Goal: Task Accomplishment & Management: Complete application form

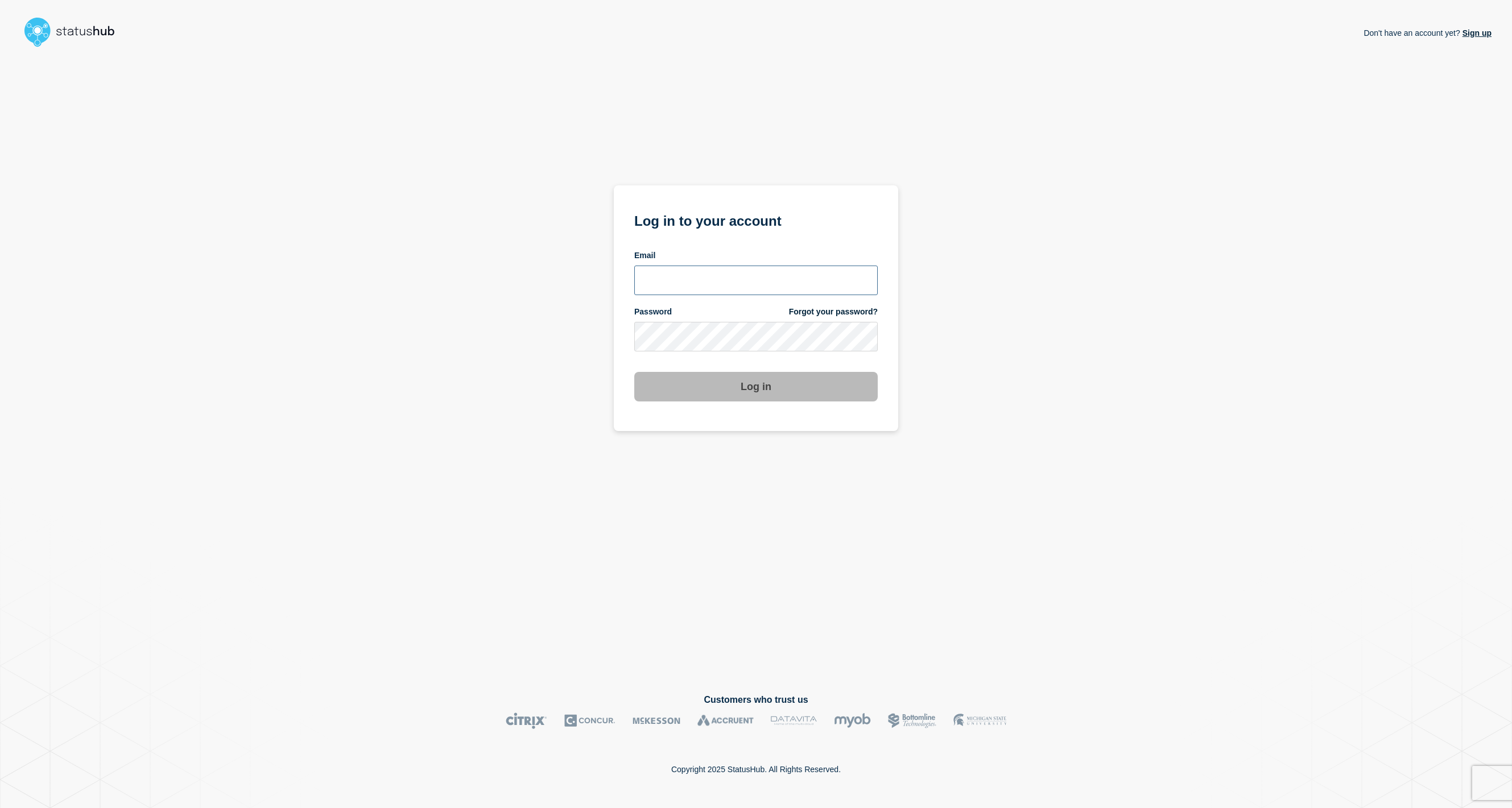
type input "[EMAIL_ADDRESS][DOMAIN_NAME]"
click at [762, 389] on button "Log in" at bounding box center [756, 387] width 244 height 29
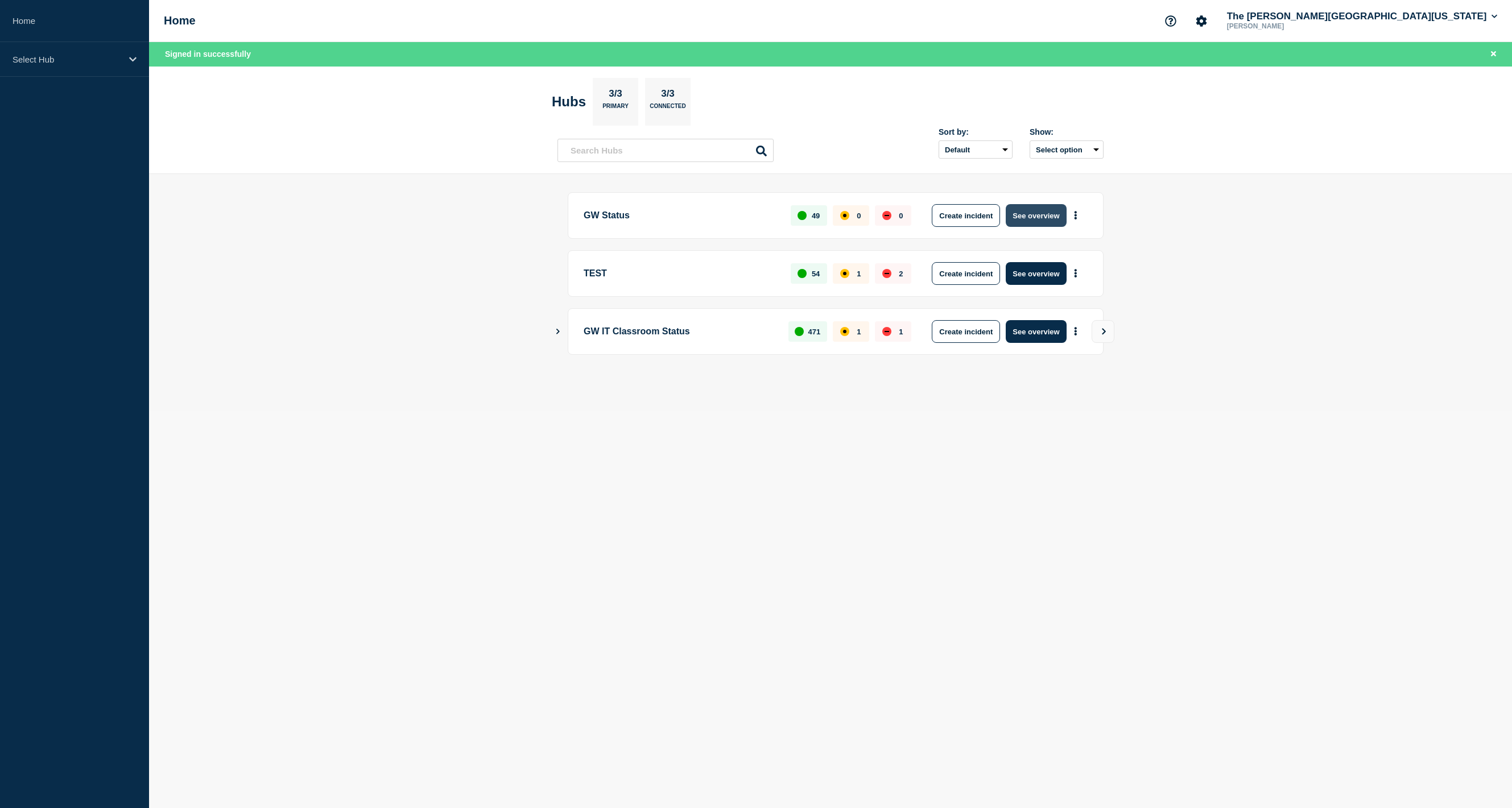
click at [1029, 219] on button "See overview" at bounding box center [1035, 215] width 60 height 23
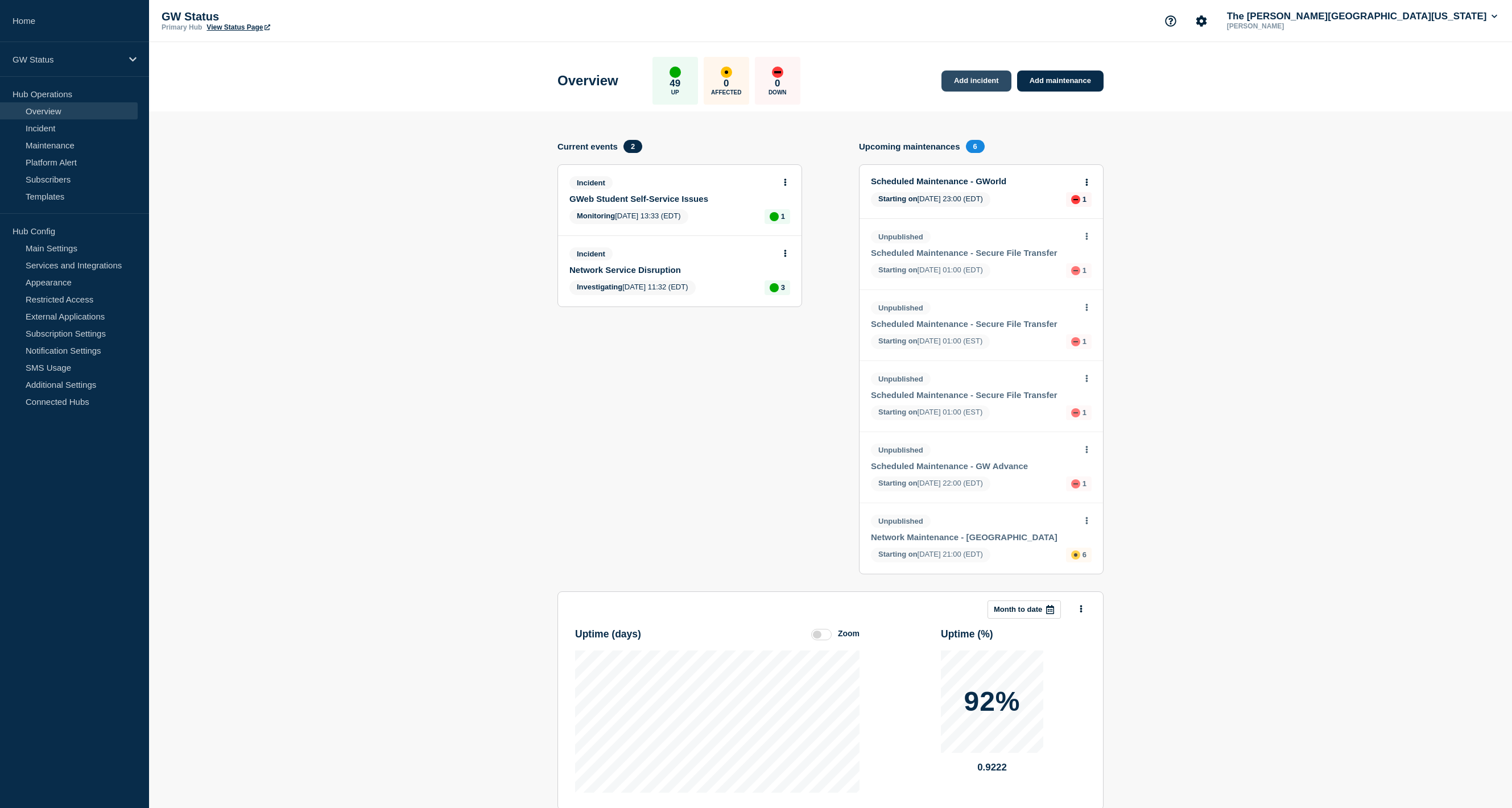
click at [1003, 81] on link "Add incident" at bounding box center [976, 81] width 70 height 21
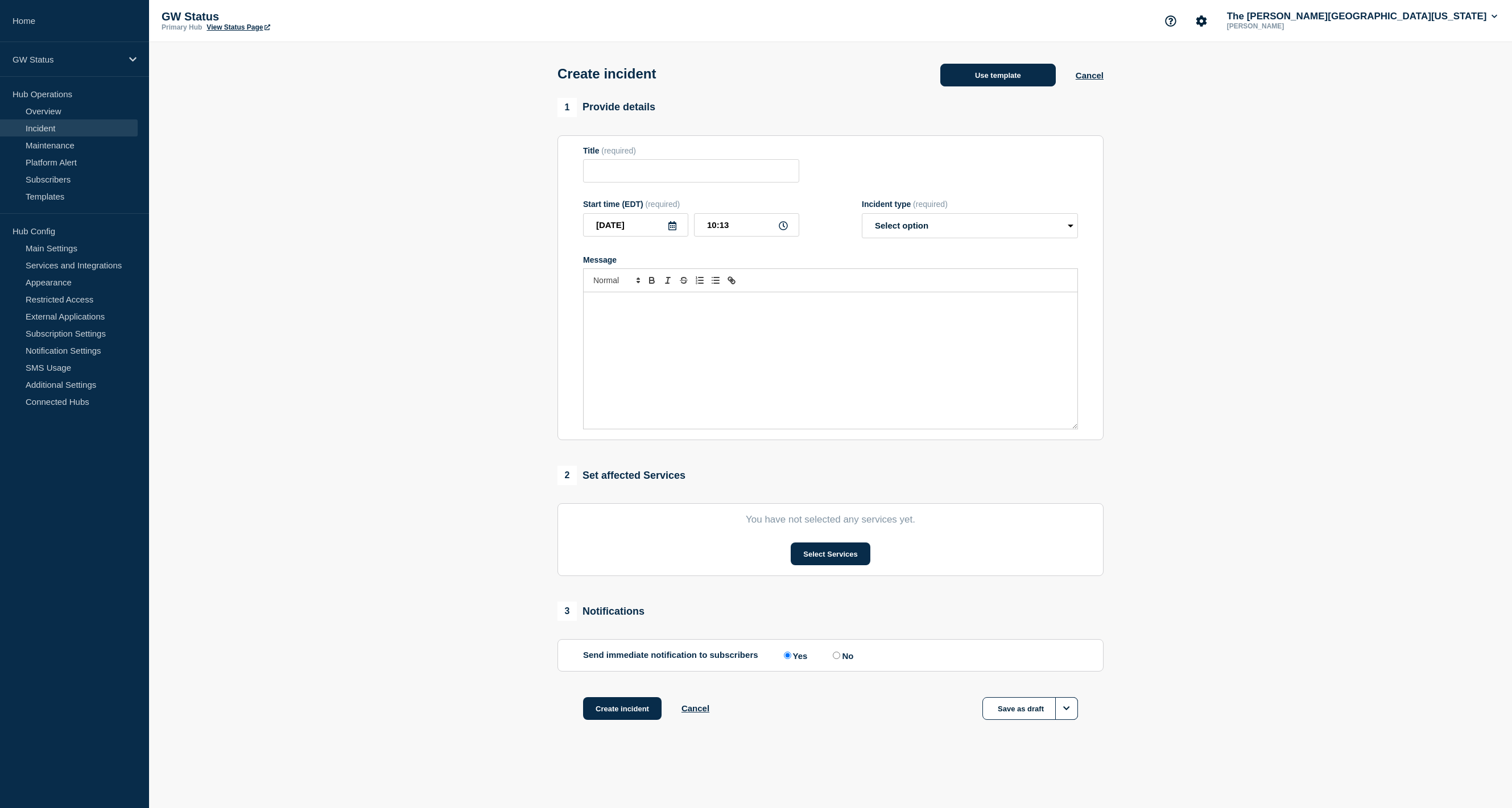
click at [1013, 73] on button "Use template" at bounding box center [998, 75] width 116 height 23
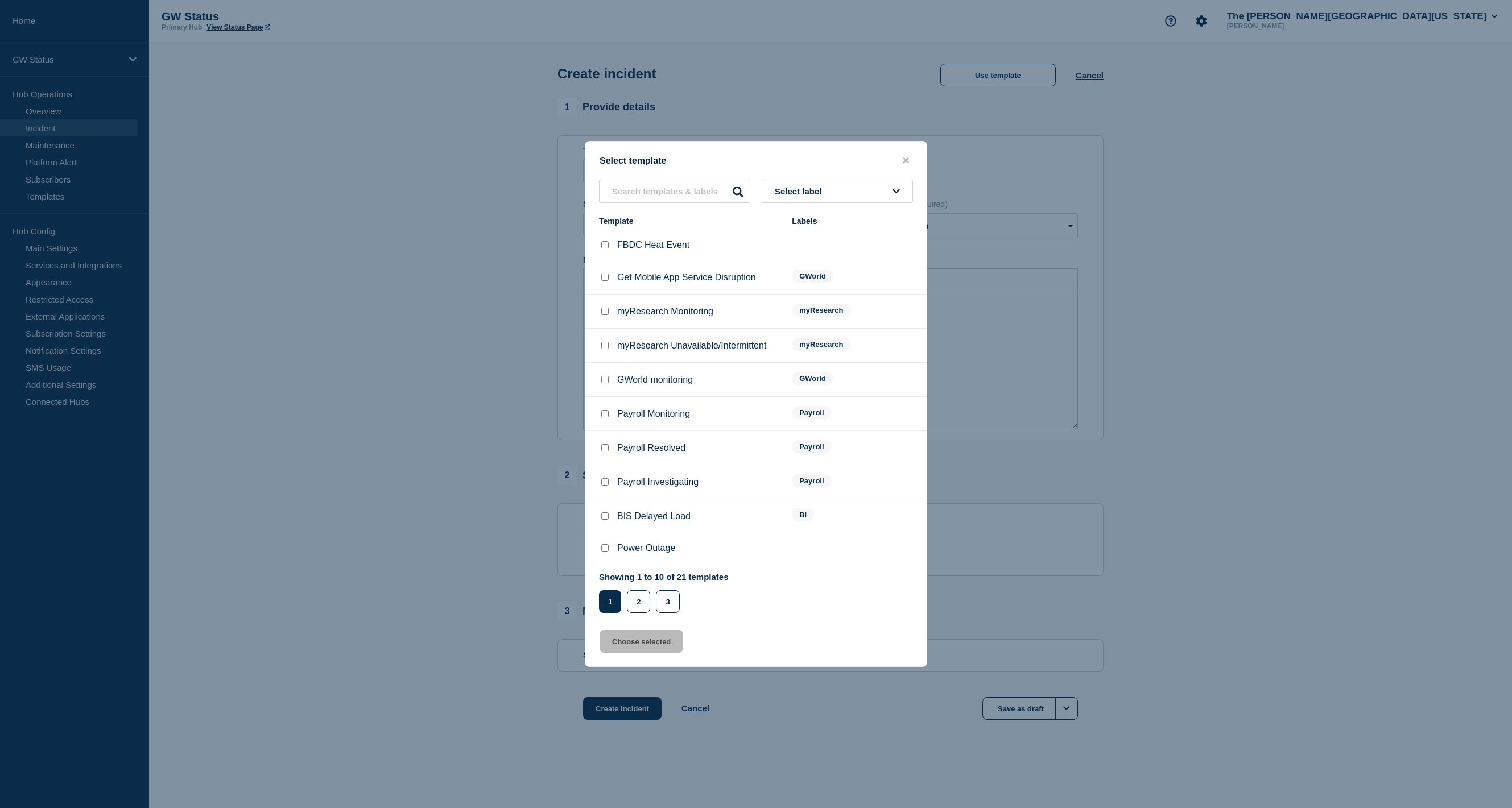
click at [834, 188] on button "Select label" at bounding box center [838, 191] width 151 height 23
click at [808, 252] on button "Generic" at bounding box center [838, 253] width 151 height 23
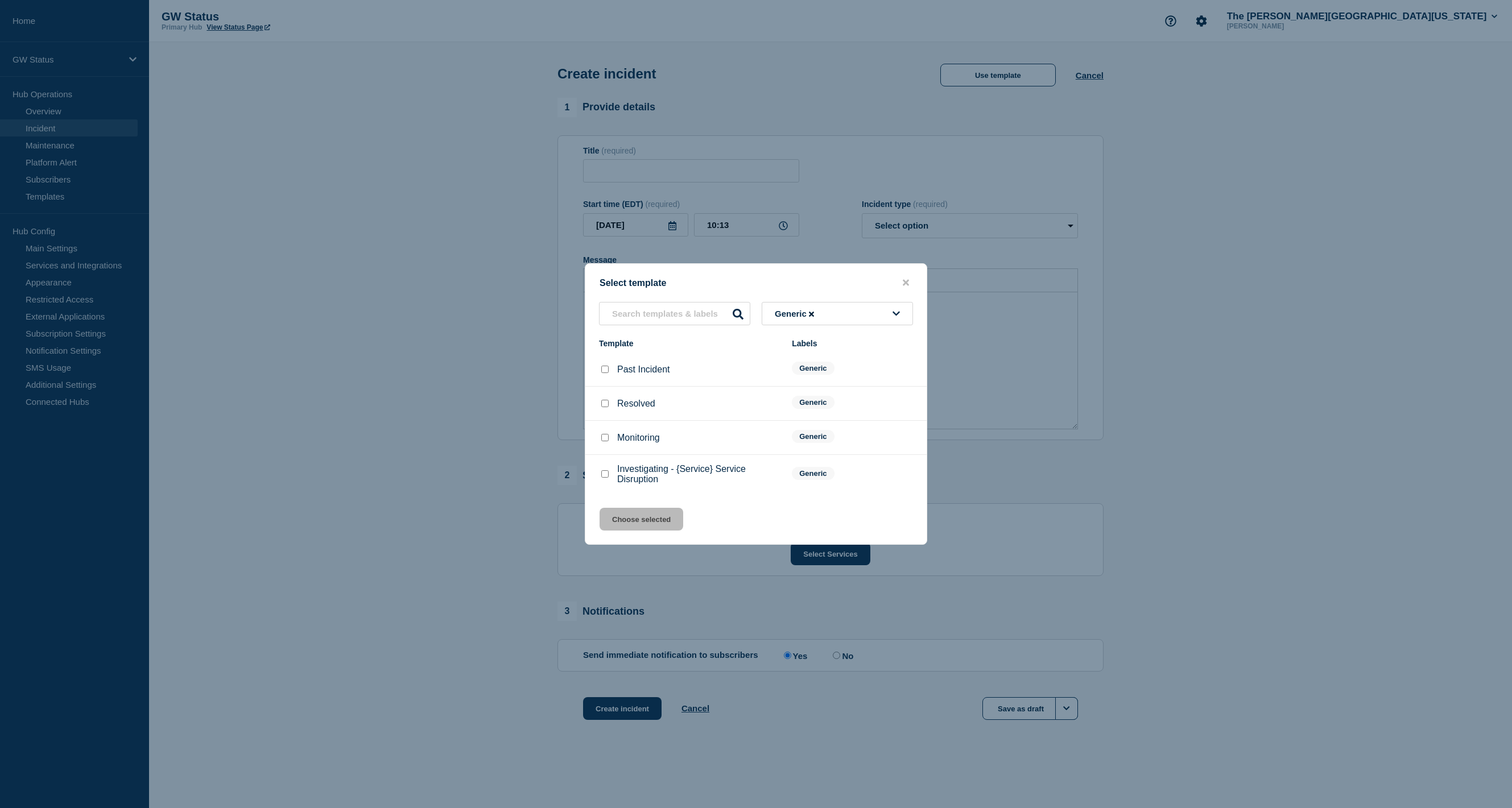
drag, startPoint x: 604, startPoint y: 481, endPoint x: 608, endPoint y: 486, distance: 6.4
click at [604, 478] on input "Investigating - {Service} Service Disruption checkbox" at bounding box center [605, 474] width 8 height 8
checkbox input "true"
click at [622, 529] on button "Choose selected" at bounding box center [641, 519] width 83 height 23
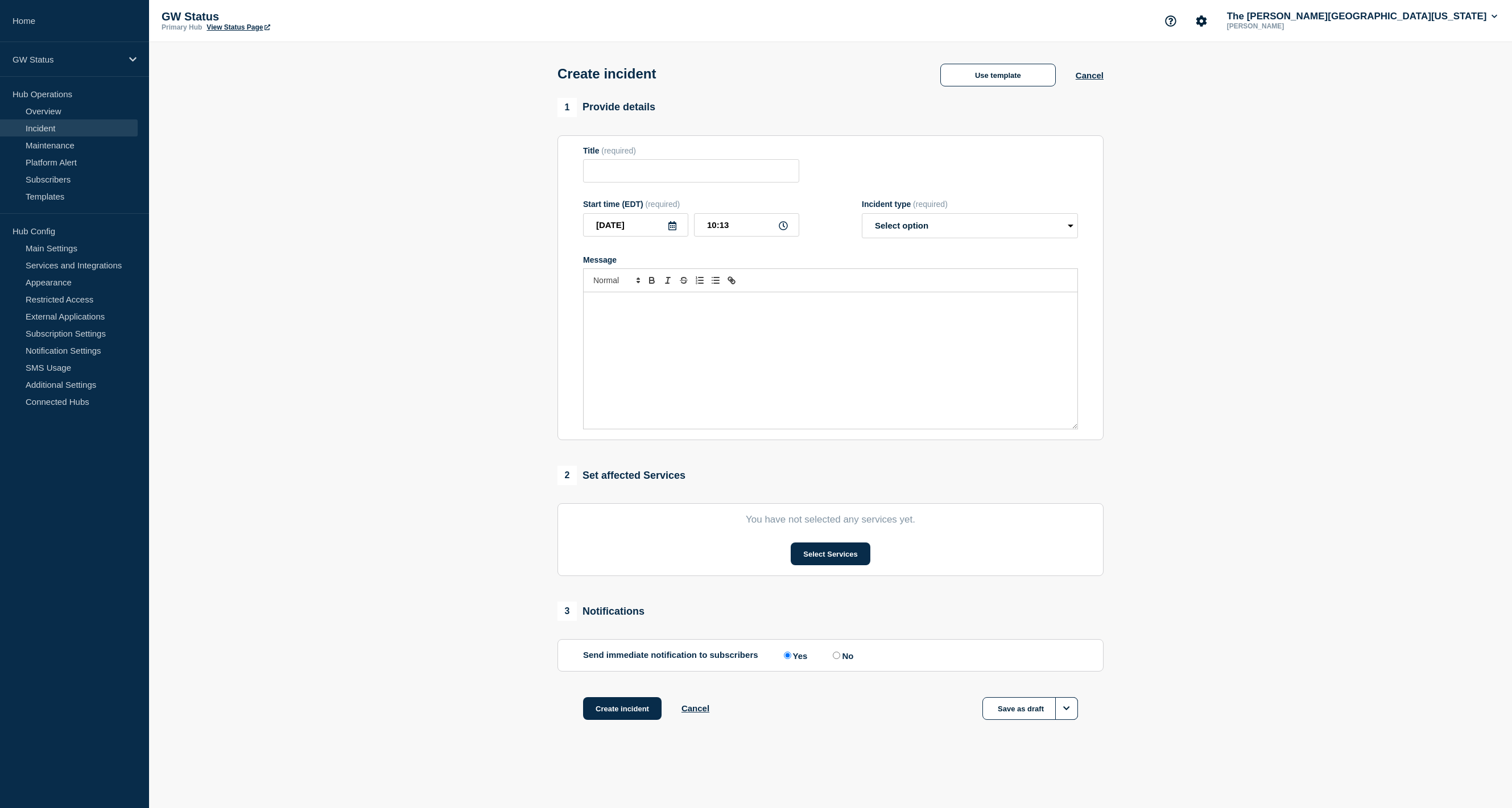
type input "Investigating - {Service} Service Disruption"
select select "investigating"
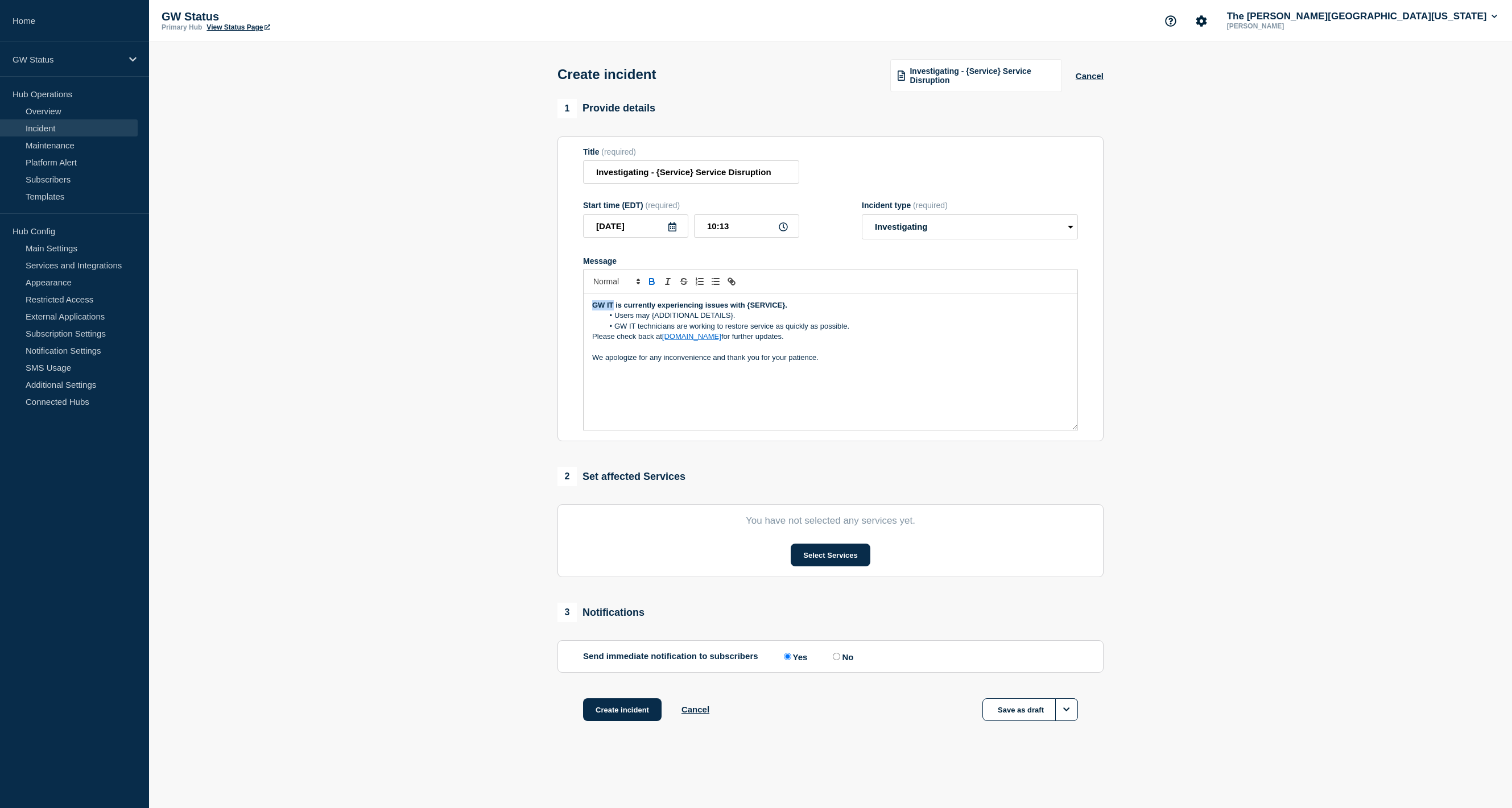
drag, startPoint x: 612, startPoint y: 313, endPoint x: 583, endPoint y: 313, distance: 29.0
click at [583, 313] on div "GW IT is currently experiencing issues with {SERVICE}. Users may {ADDITIONAL DE…" at bounding box center [830, 361] width 494 height 137
drag, startPoint x: 880, startPoint y: 317, endPoint x: 919, endPoint y: 320, distance: 39.1
click at [919, 309] on strong "The Office of Communication and Marketing is currently experiencing issues with…" at bounding box center [757, 305] width 329 height 9
drag, startPoint x: 652, startPoint y: 329, endPoint x: 732, endPoint y: 327, distance: 80.0
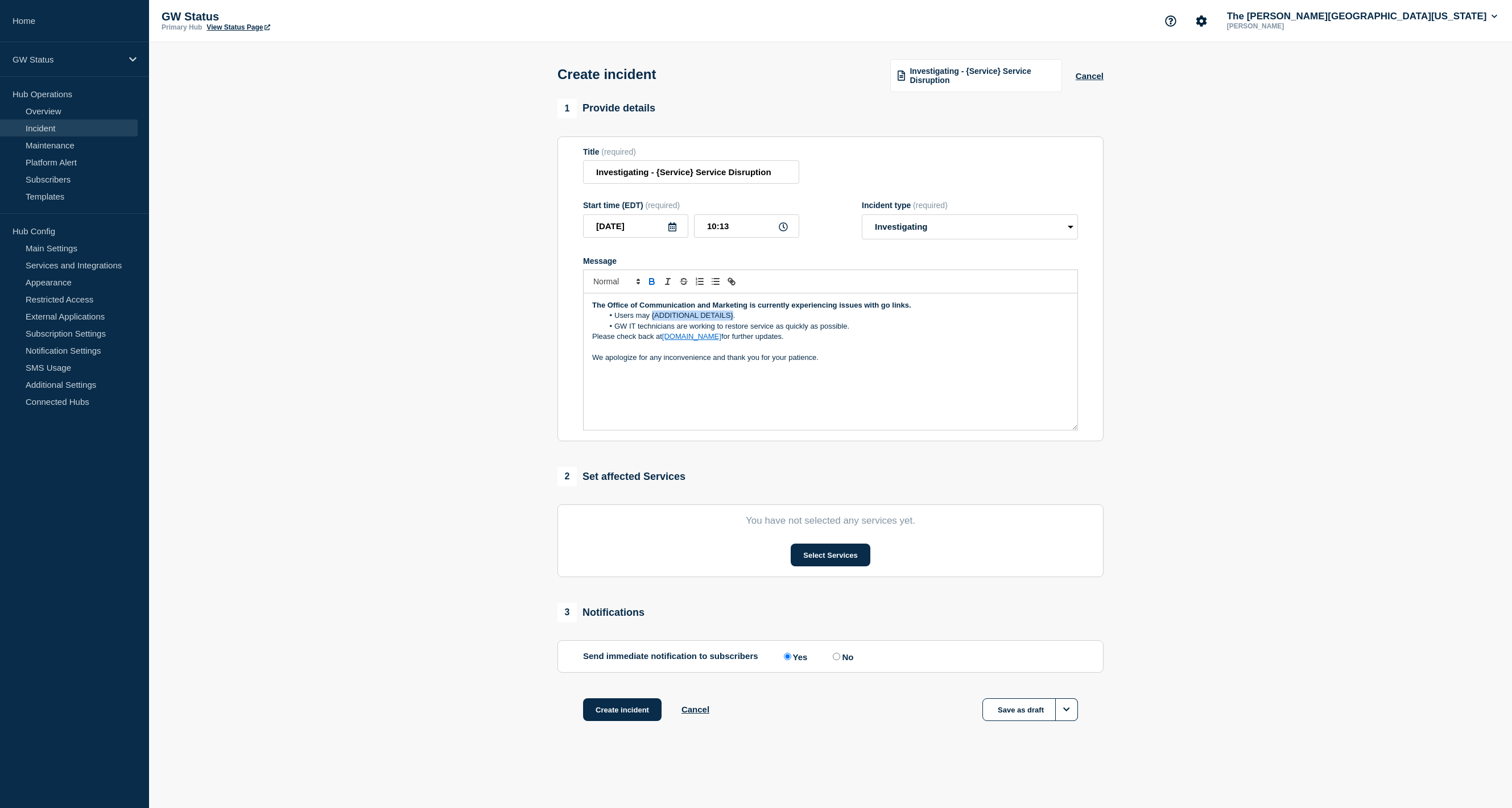
click at [732, 321] on li "Users may {ADDITIONAL DETAILS}." at bounding box center [836, 315] width 466 height 10
drag, startPoint x: 615, startPoint y: 337, endPoint x: 640, endPoint y: 339, distance: 25.1
click at [640, 332] on li "GW IT technicians are working to restore service as quickly as possible." at bounding box center [836, 326] width 466 height 10
click at [694, 332] on li "Technicians are working to restore service as quickly as possible." at bounding box center [836, 326] width 466 height 10
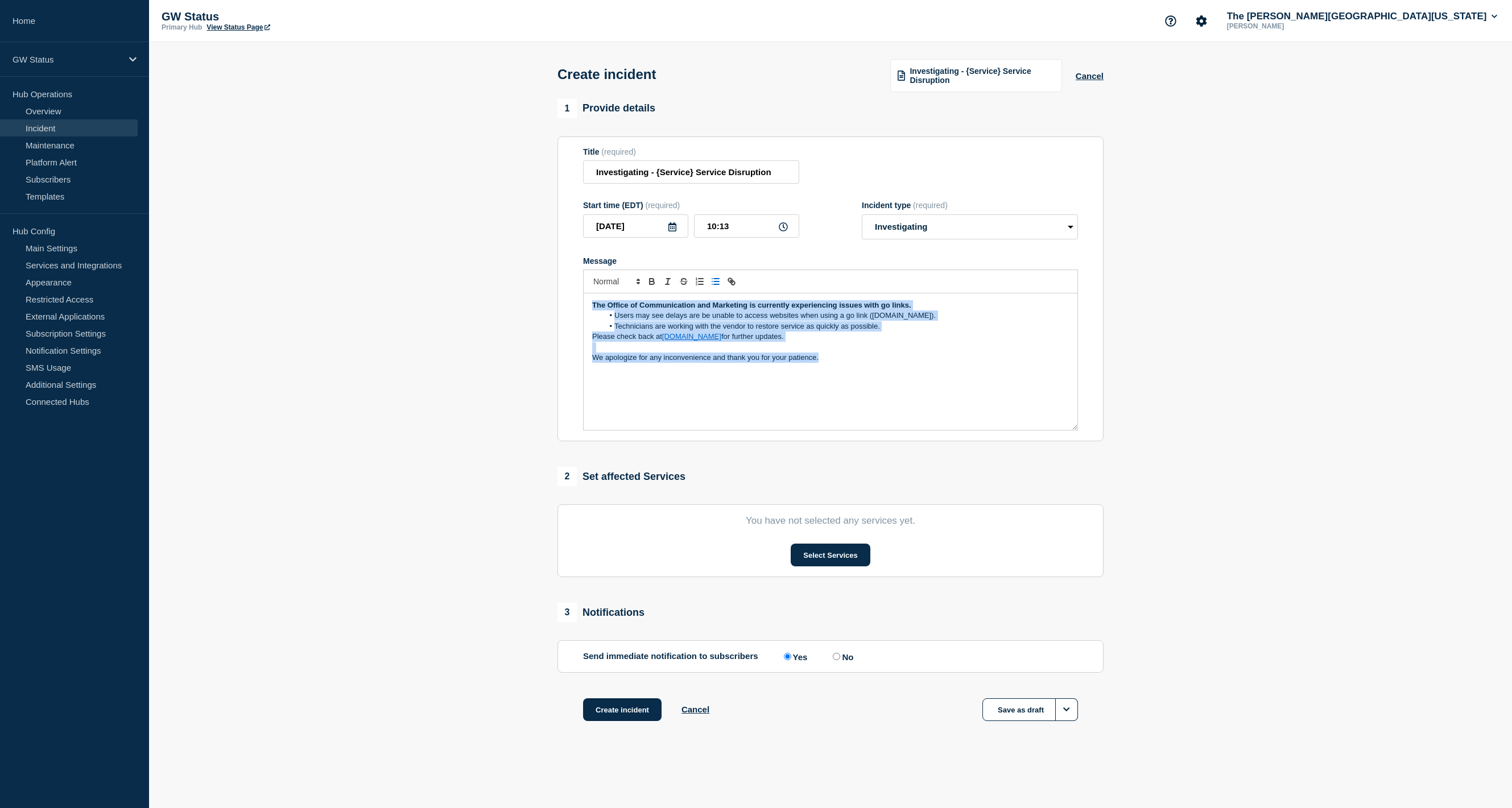
drag, startPoint x: 826, startPoint y: 368, endPoint x: 522, endPoint y: 309, distance: 309.7
click at [522, 309] on section "1 Provide details Title (required) Investigating - {Service} Service Disruption…" at bounding box center [831, 425] width 1363 height 651
copy div "The Office of Communication and Marketing is currently experiencing issues with…"
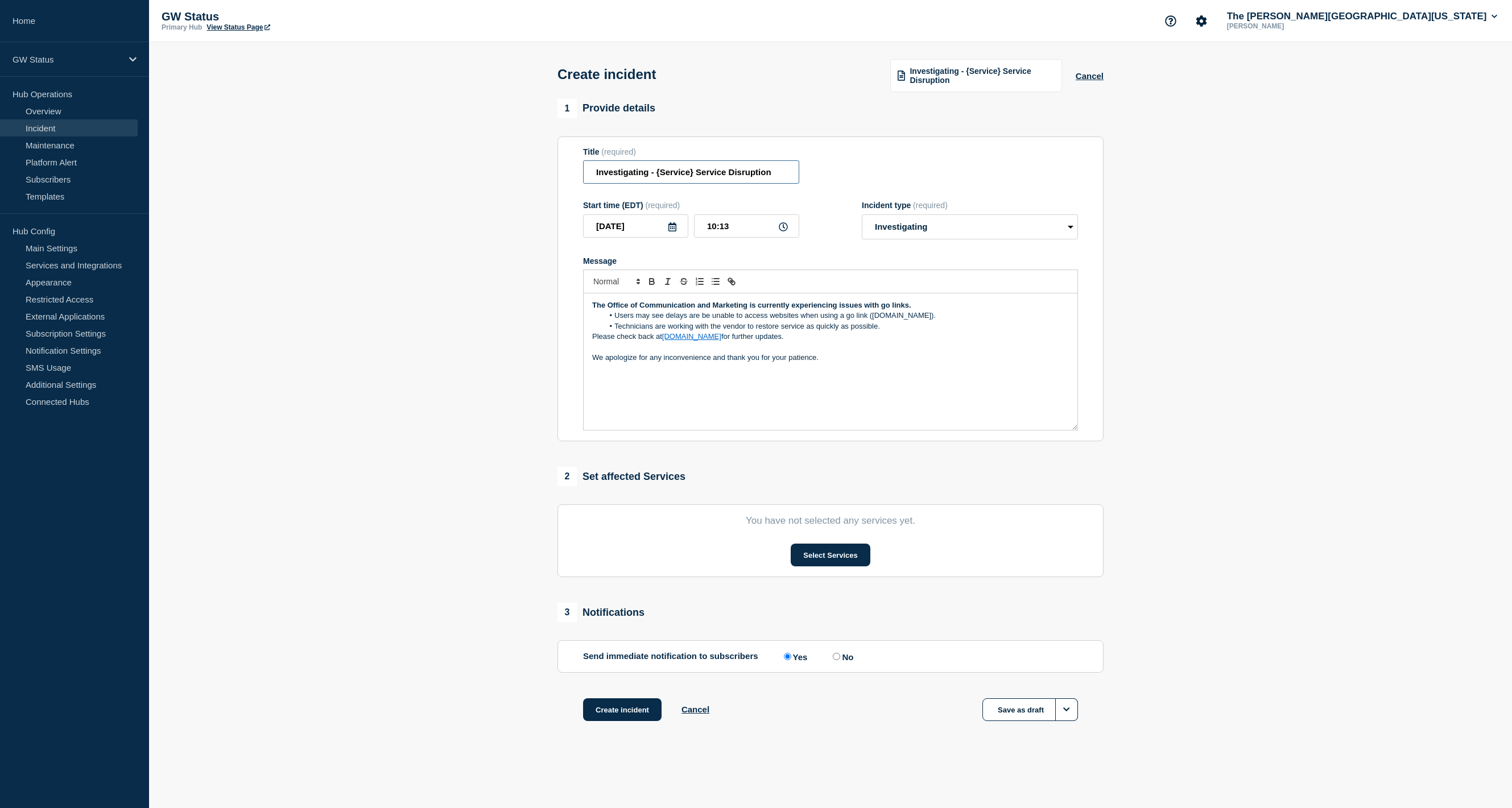
drag, startPoint x: 772, startPoint y: 180, endPoint x: 572, endPoint y: 173, distance: 200.1
click at [572, 173] on section "Title (required) Investigating - {Service} Service Disruption Start time (EDT) …" at bounding box center [831, 289] width 546 height 305
click at [636, 180] on input "Go Links slow or unavailable" at bounding box center [691, 172] width 216 height 23
click at [666, 180] on input "Go Links Slow or unavailable" at bounding box center [691, 172] width 216 height 23
type input "Go Links Slow or Unavailable"
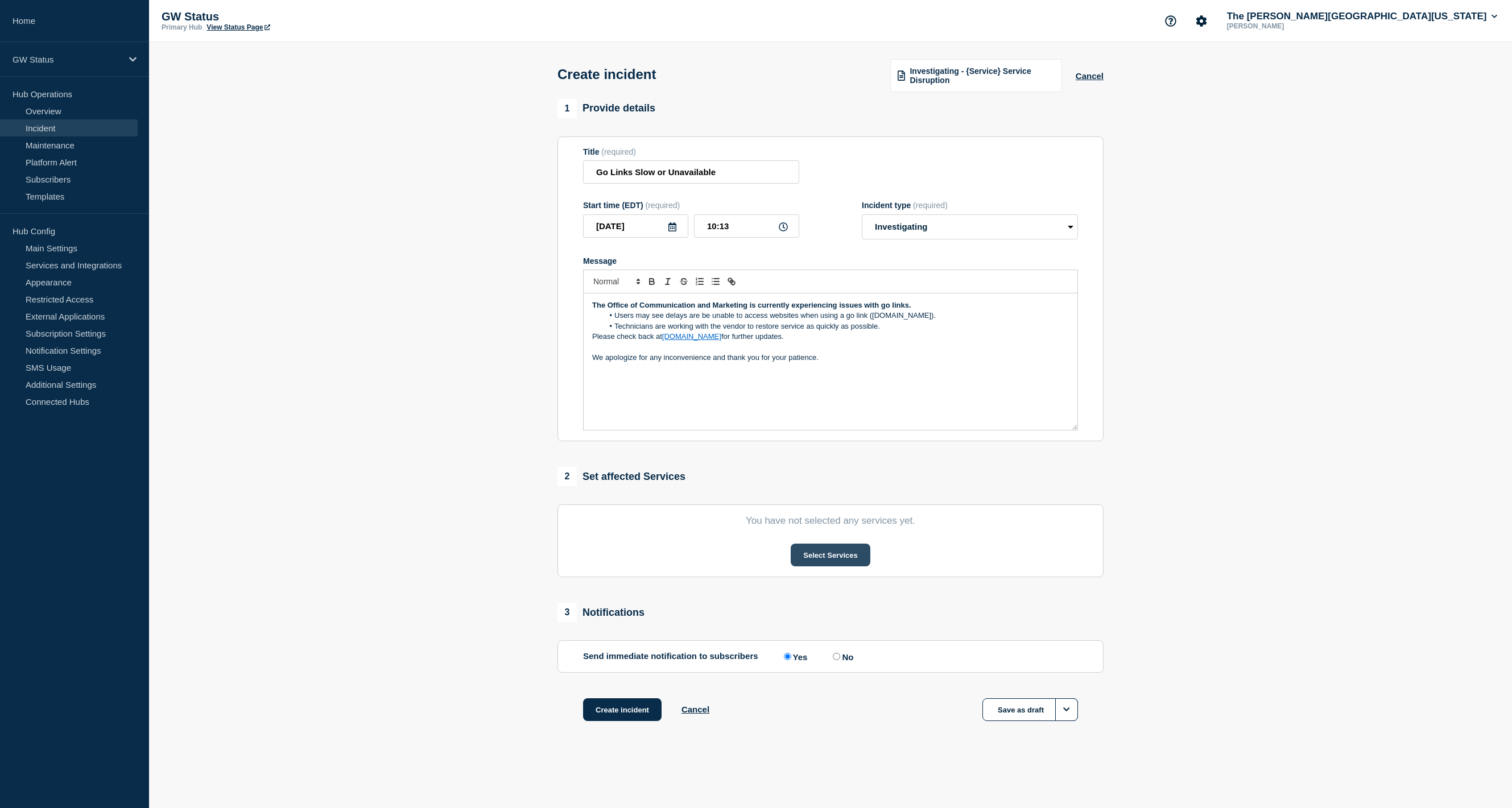
click at [847, 562] on button "Select Services" at bounding box center [830, 555] width 79 height 23
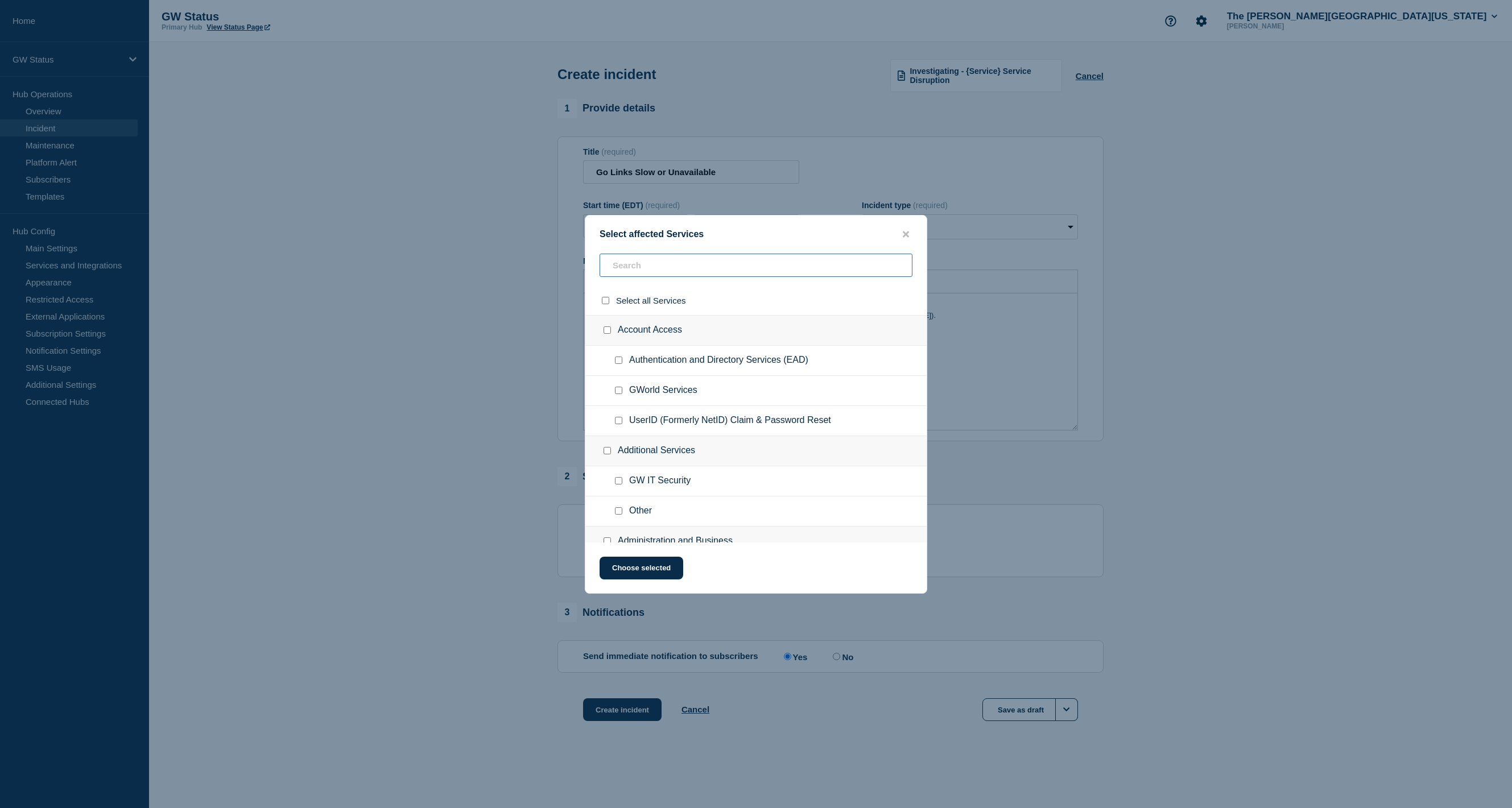
click at [718, 261] on input "text" at bounding box center [755, 265] width 313 height 23
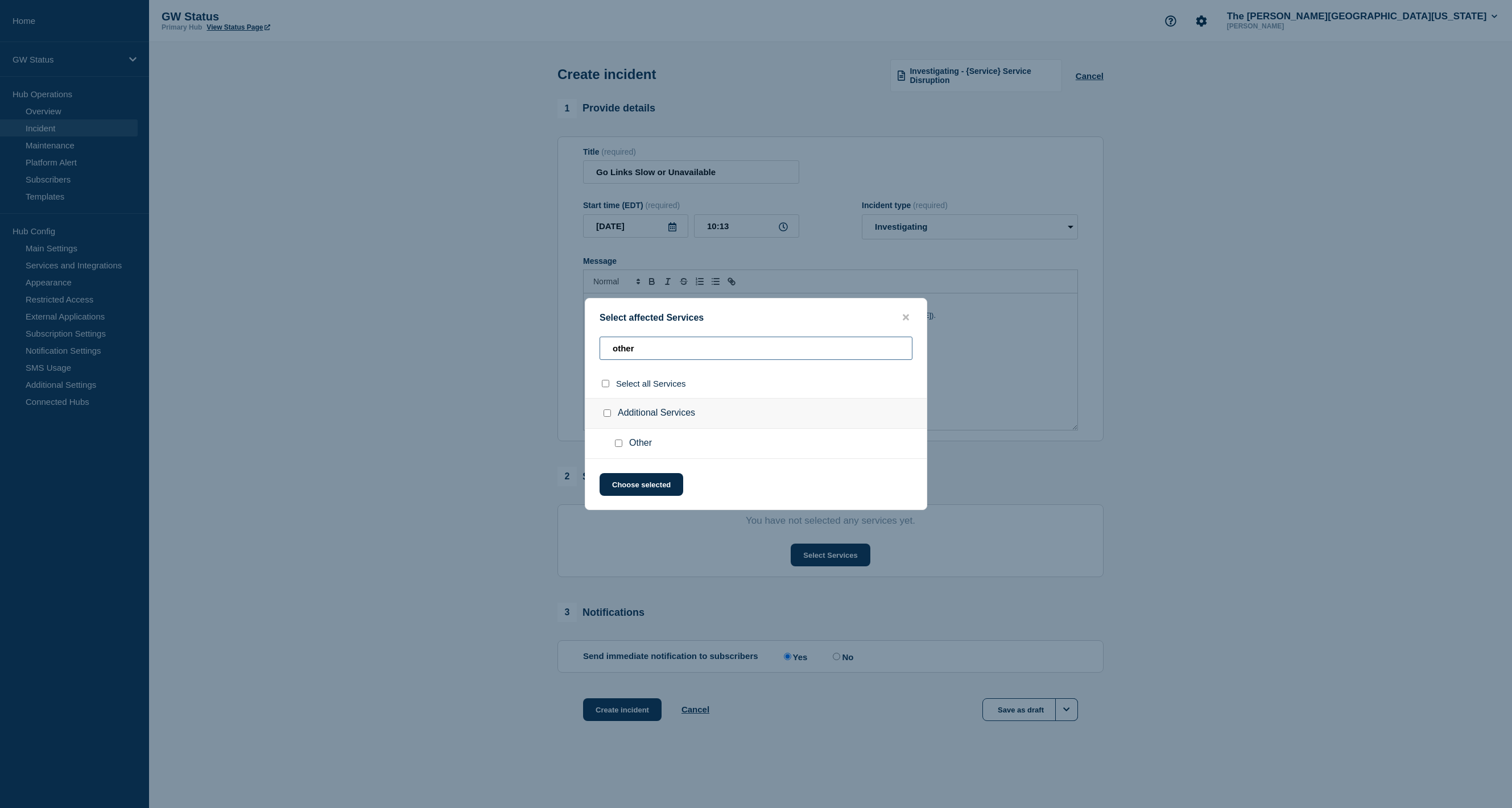
type input "other"
click at [618, 447] on input "Other checkbox" at bounding box center [619, 443] width 8 height 8
checkbox input "true"
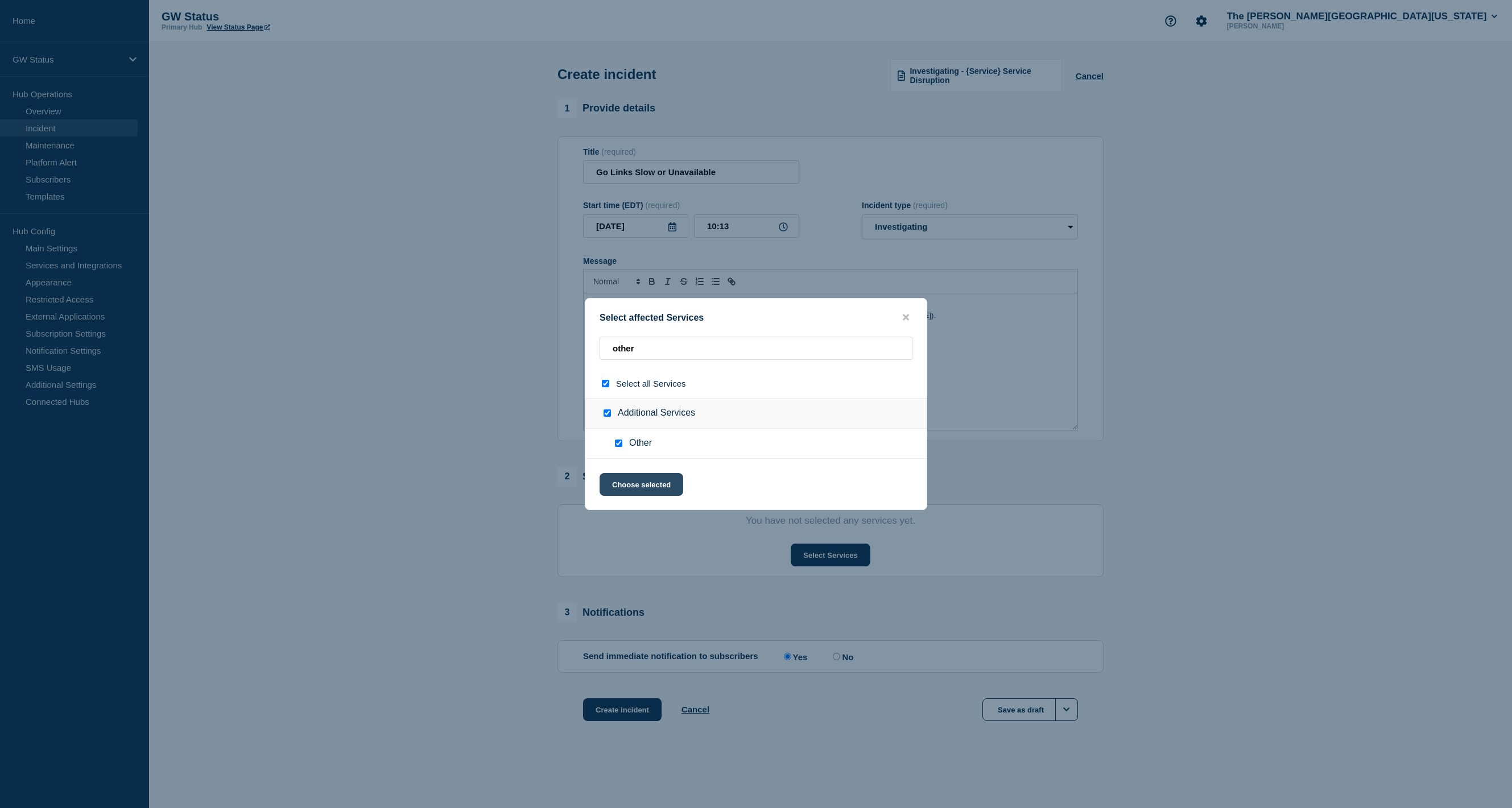
click at [635, 487] on button "Choose selected" at bounding box center [641, 484] width 83 height 23
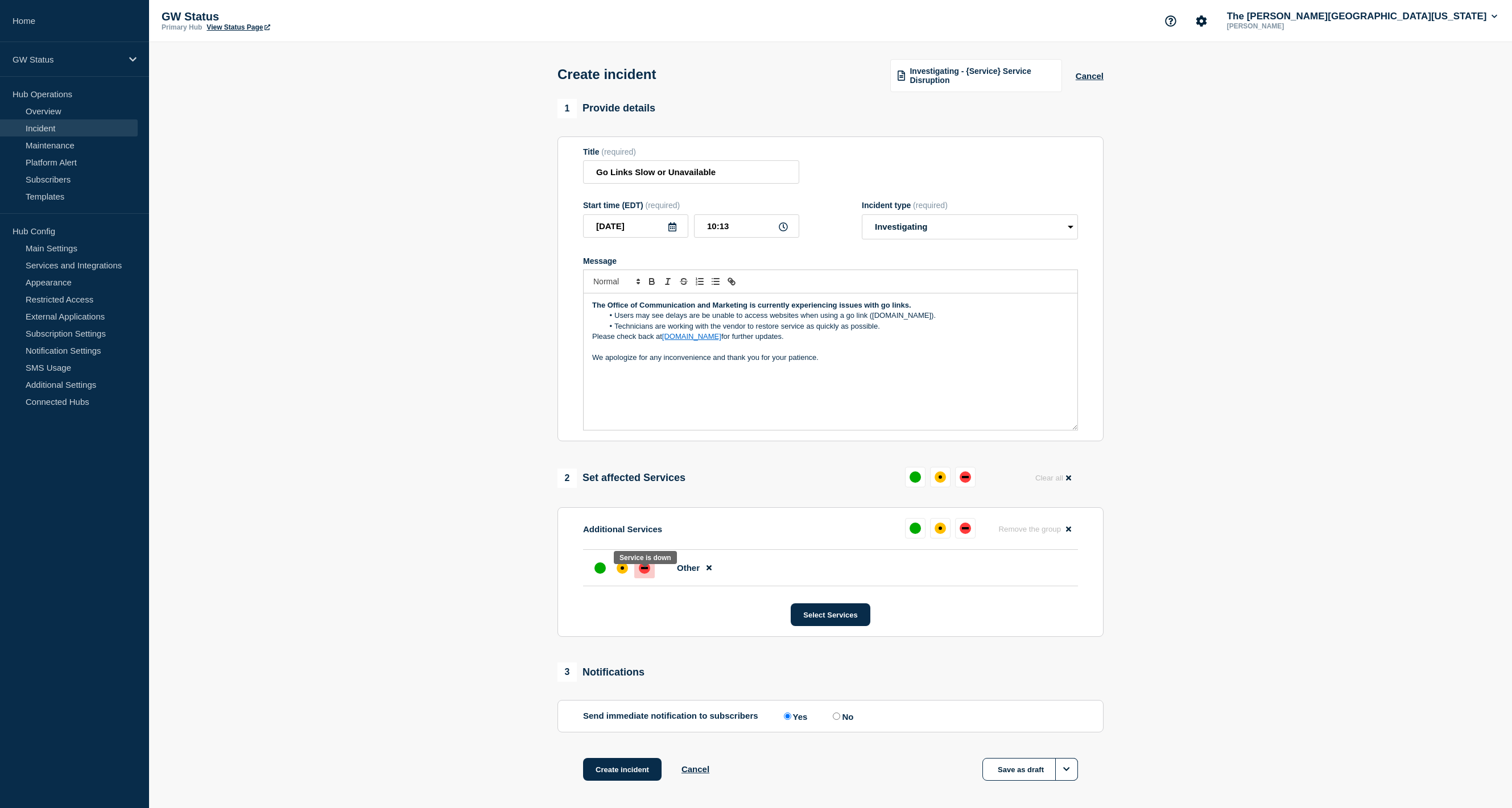
click at [648, 579] on div at bounding box center [644, 568] width 21 height 21
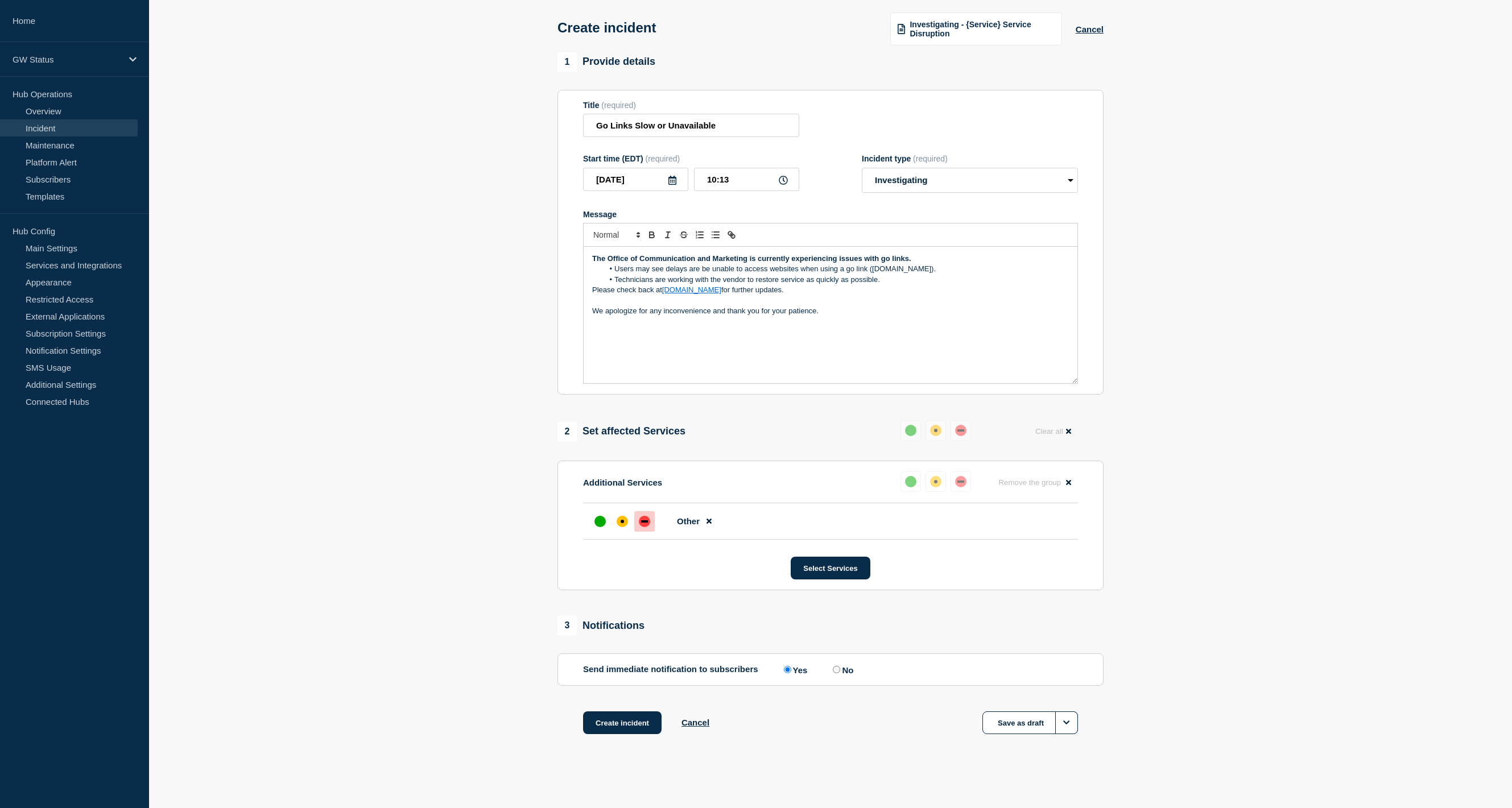
scroll to position [58, 0]
click at [652, 726] on button "Create incident" at bounding box center [622, 722] width 79 height 23
